Goal: Task Accomplishment & Management: Use online tool/utility

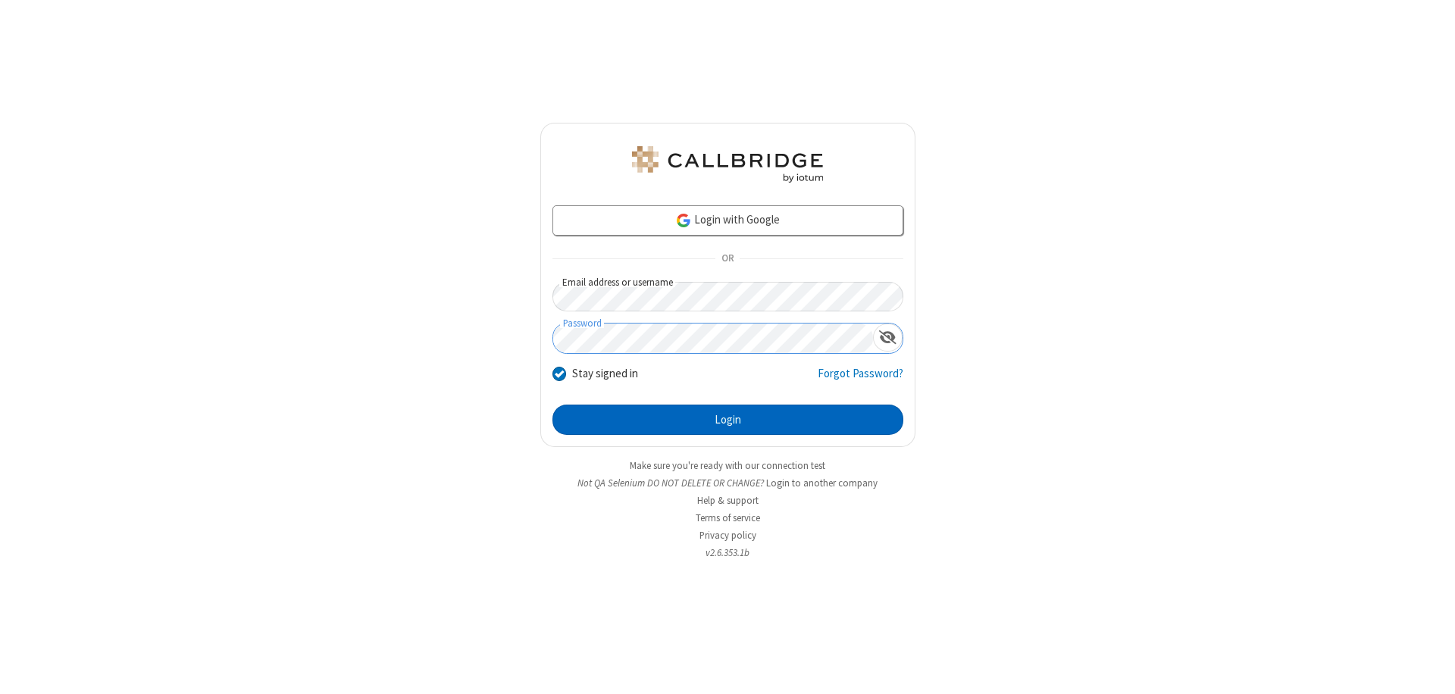
click at [727, 420] on button "Login" at bounding box center [727, 420] width 351 height 30
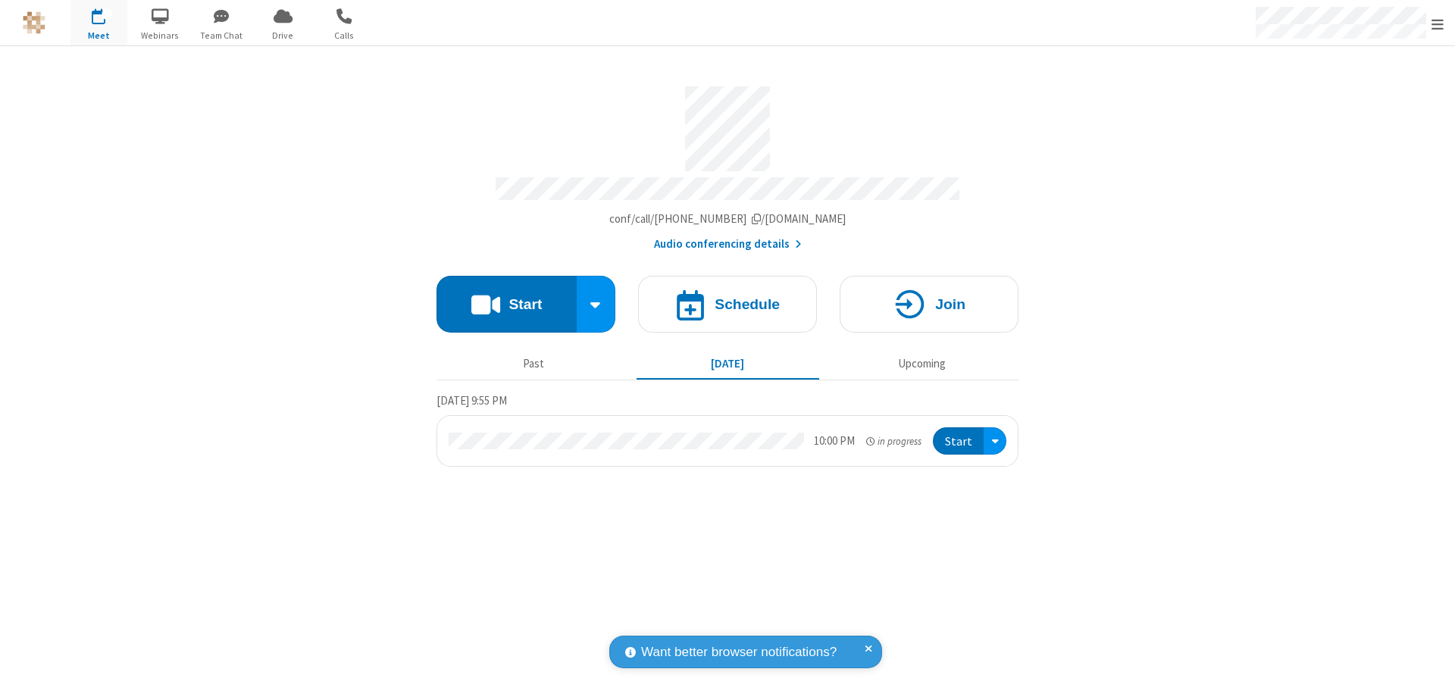
click at [1437, 23] on span "Open menu" at bounding box center [1437, 24] width 12 height 15
click at [283, 35] on span "Drive" at bounding box center [283, 36] width 57 height 14
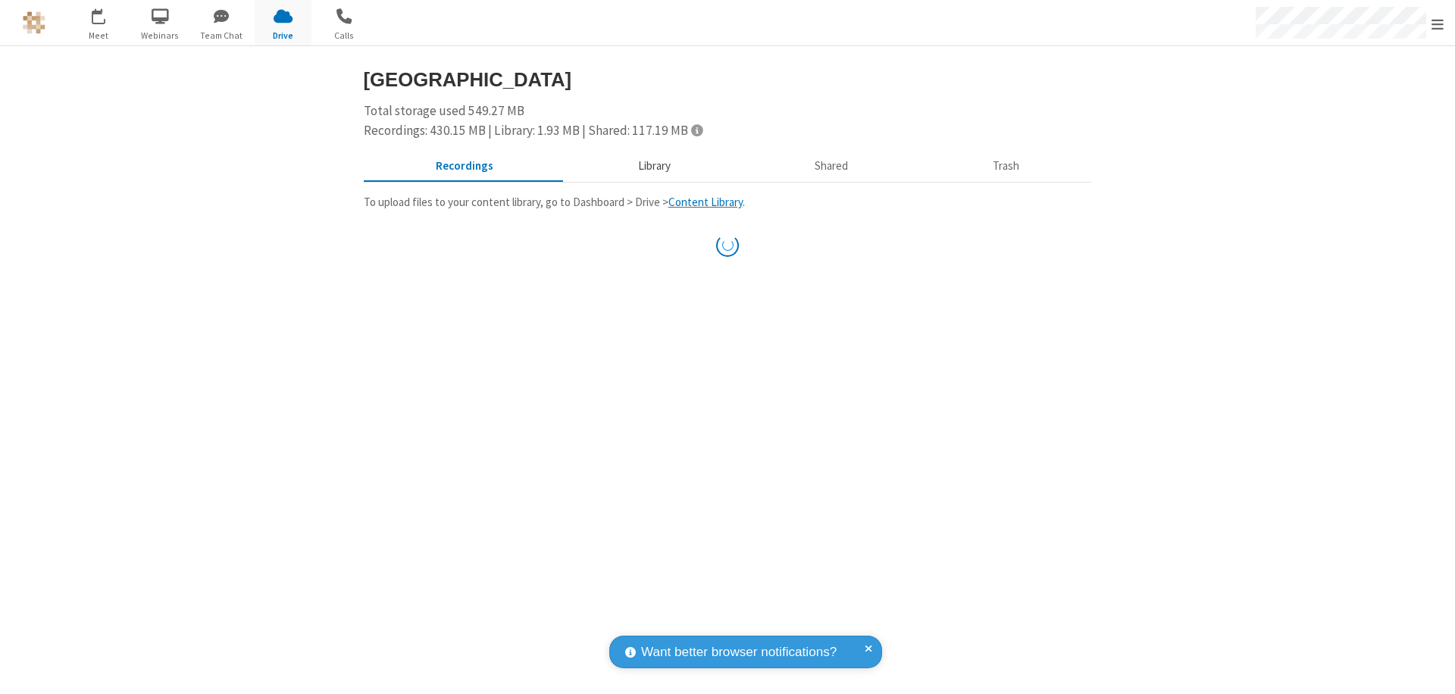
click at [646, 166] on button "Library" at bounding box center [653, 166] width 177 height 29
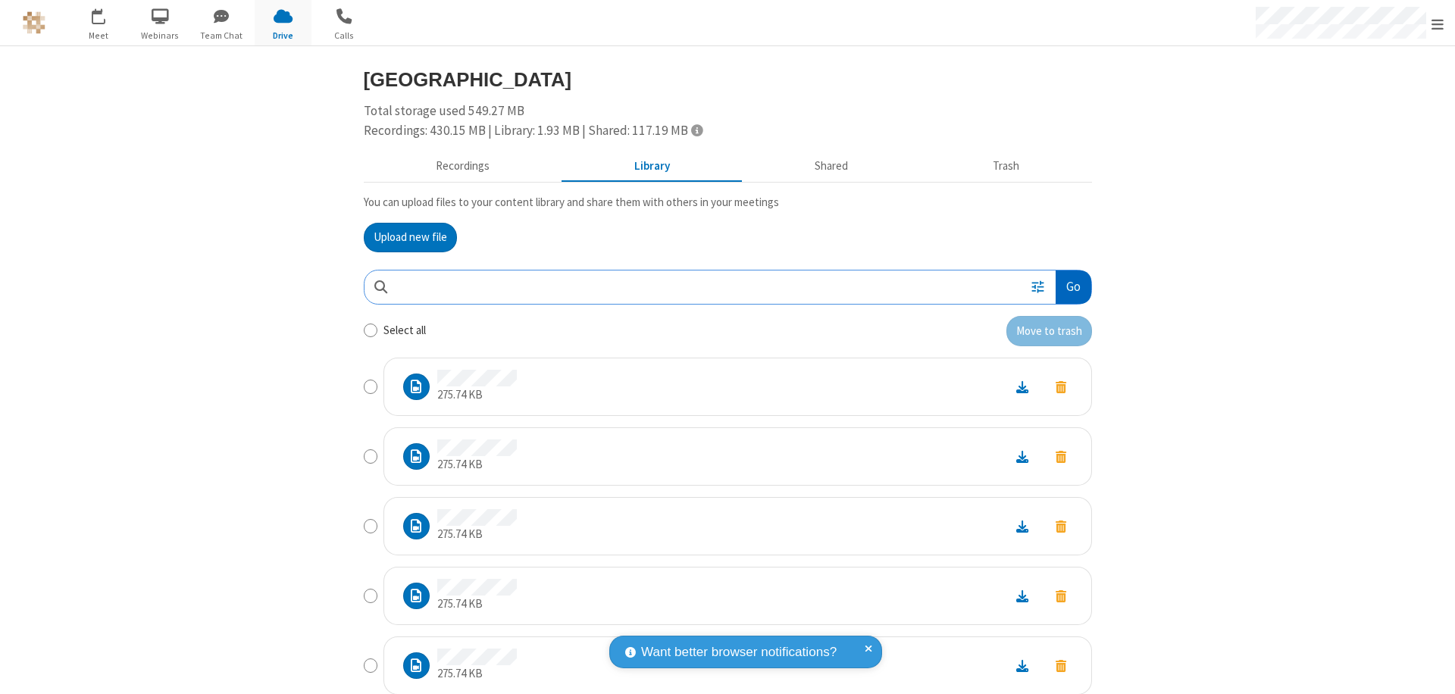
click at [1067, 286] on button "Go" at bounding box center [1073, 288] width 35 height 34
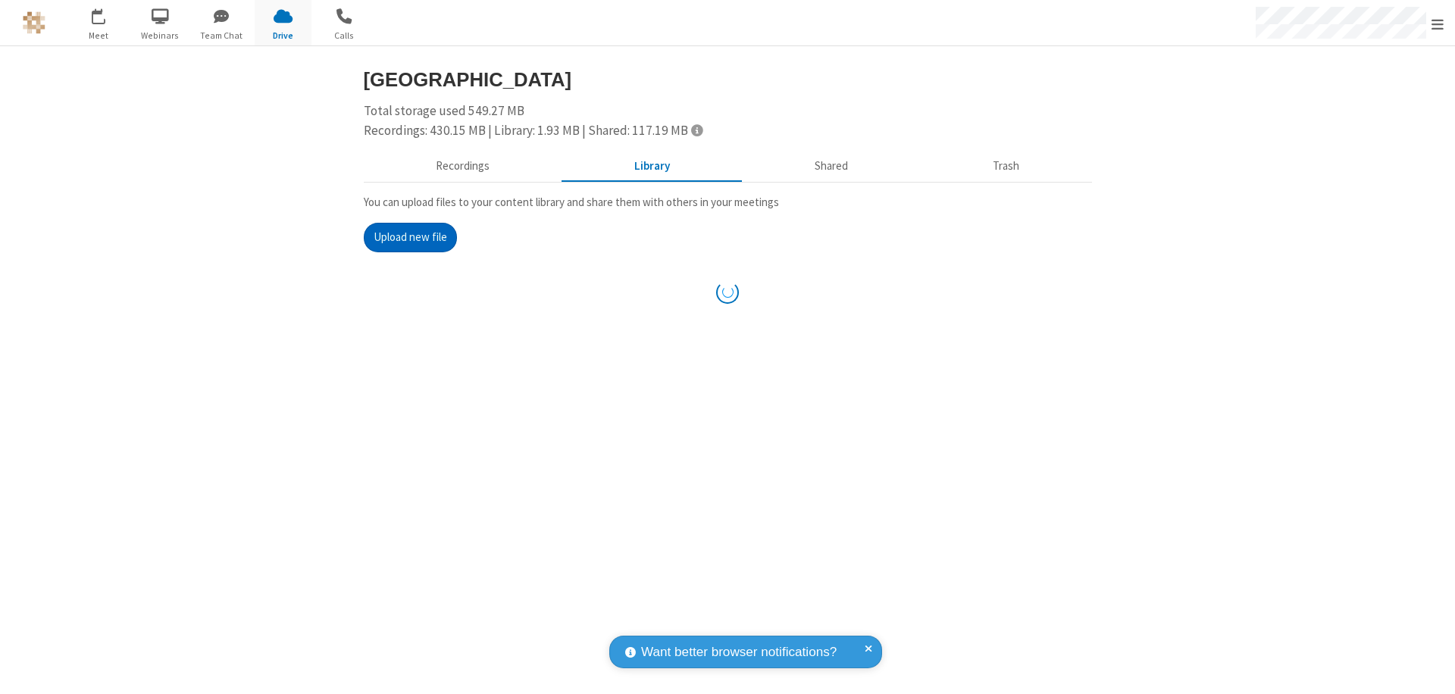
click at [404, 237] on button "Upload new file" at bounding box center [410, 238] width 93 height 30
